Goal: Task Accomplishment & Management: Manage account settings

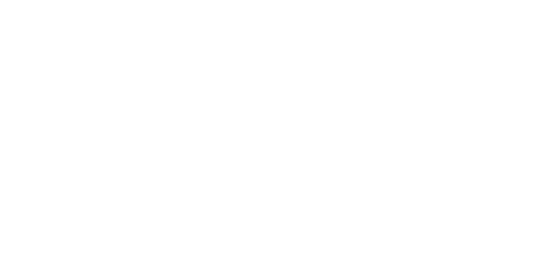
click at [497, 89] on body at bounding box center [280, 131] width 560 height 262
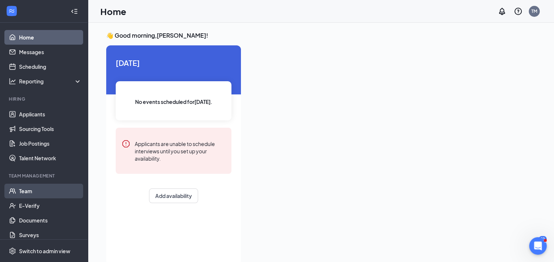
click at [49, 193] on link "Team" at bounding box center [50, 191] width 63 height 15
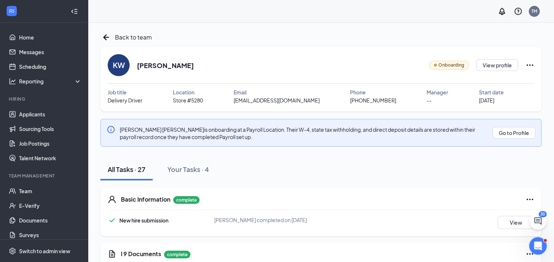
scroll to position [45, 0]
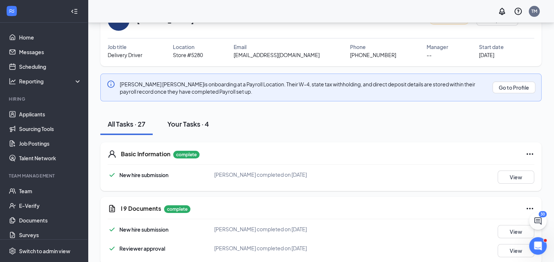
click at [195, 125] on div "Your Tasks · 4" at bounding box center [188, 123] width 42 height 9
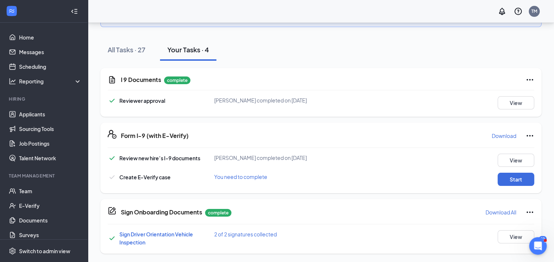
scroll to position [0, 0]
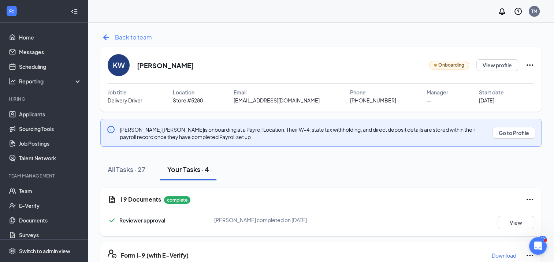
click at [107, 39] on icon "ArrowLeftNew" at bounding box center [106, 38] width 12 height 12
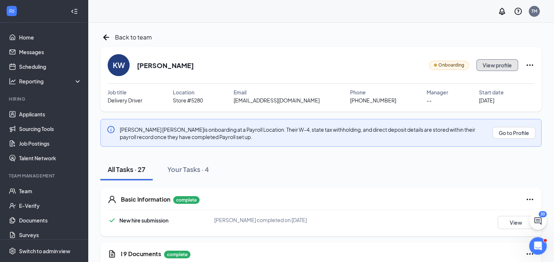
click at [499, 66] on button "View profile" at bounding box center [498, 65] width 42 height 12
